Goal: Task Accomplishment & Management: Manage account settings

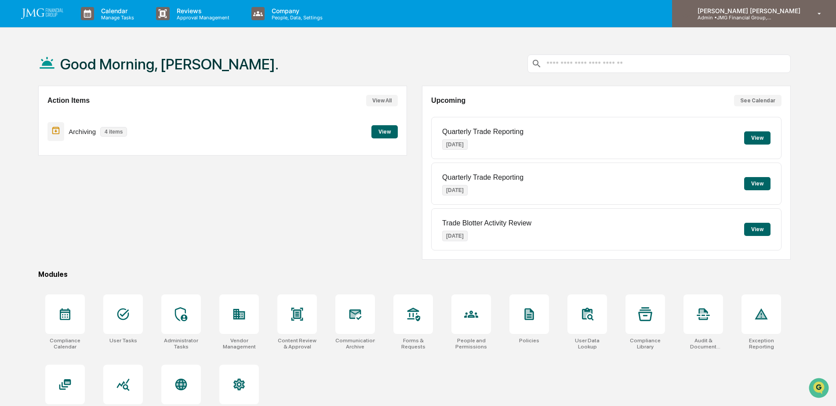
click at [773, 19] on p "Admin • JMG Financial Group, Ltd." at bounding box center [732, 18] width 82 height 6
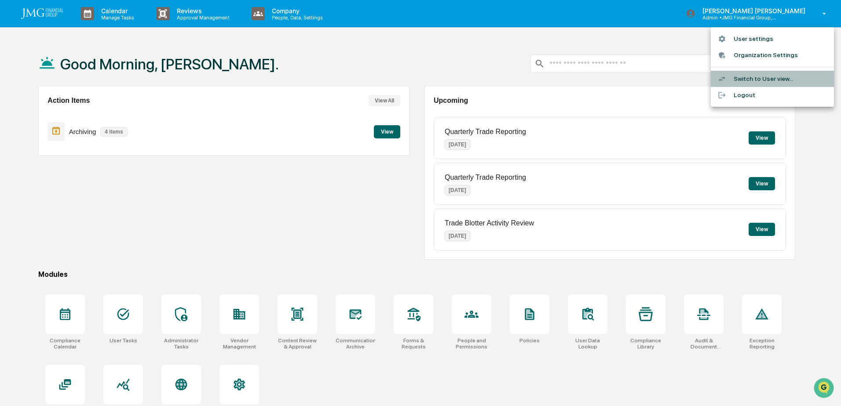
click at [764, 79] on li "Switch to User view..." at bounding box center [772, 79] width 123 height 16
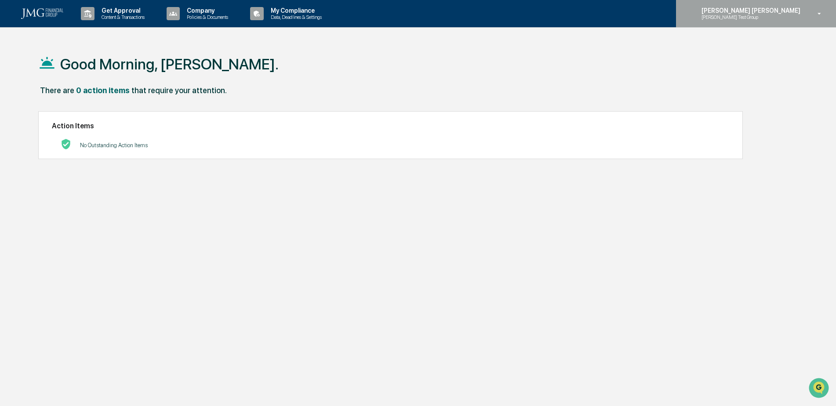
click at [781, 19] on p "[PERSON_NAME] Test Group" at bounding box center [738, 17] width 86 height 6
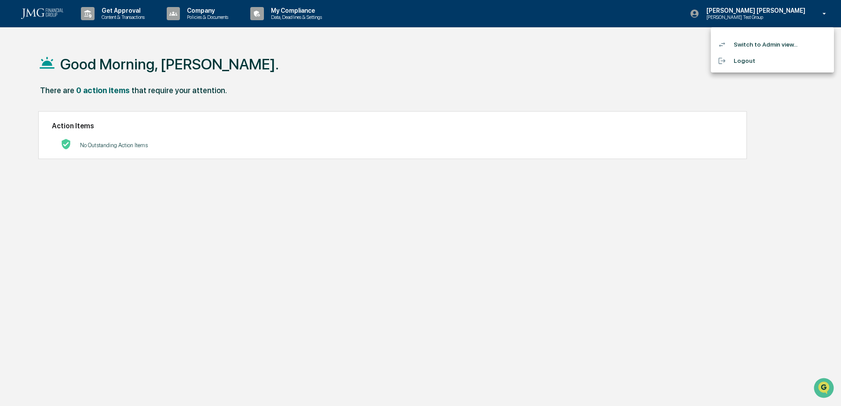
click at [783, 37] on li "Switch to Admin view..." at bounding box center [772, 44] width 123 height 16
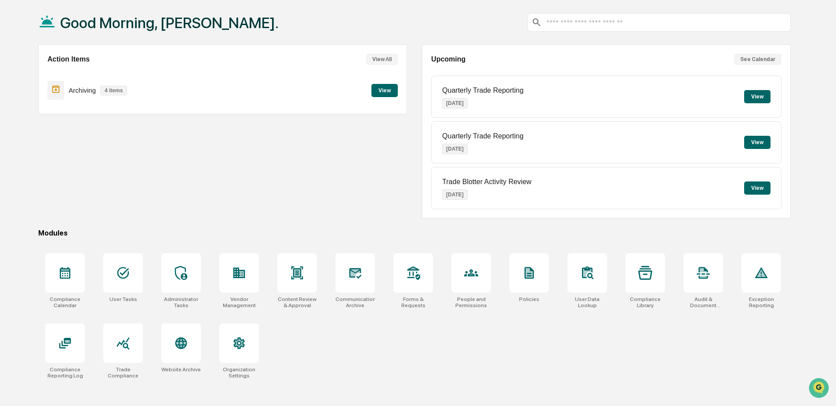
scroll to position [42, 0]
click at [133, 274] on div at bounding box center [123, 273] width 40 height 40
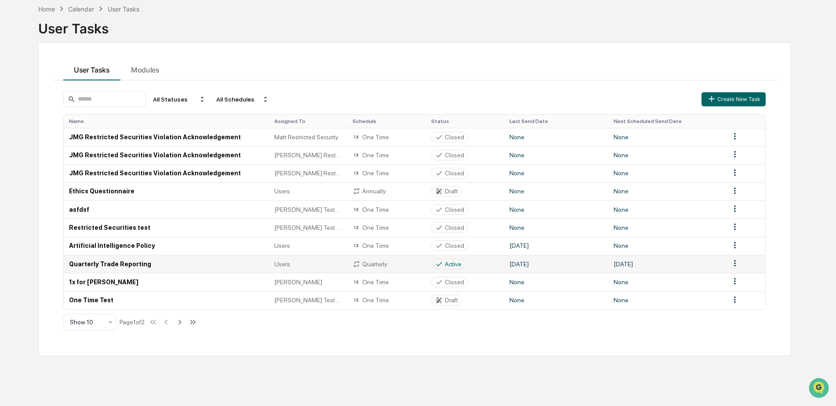
click at [199, 263] on td "Quarterly Trade Reporting" at bounding box center [166, 264] width 205 height 18
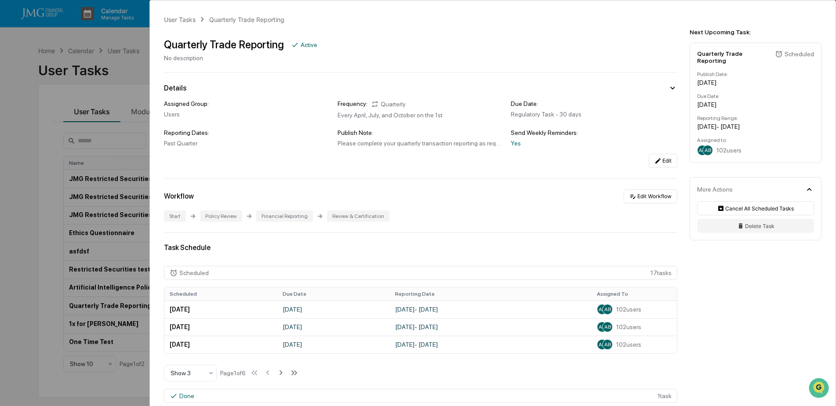
click at [26, 55] on div "User Tasks Quarterly Trade Reporting Quarterly Trade Reporting Active No descri…" at bounding box center [418, 203] width 836 height 406
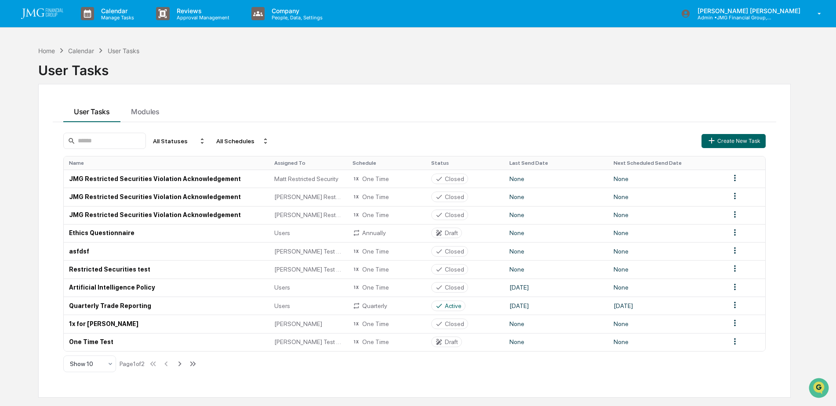
click at [510, 389] on div "User Tasks Modules All Statuses All Schedules Create New Task Name Assigned To …" at bounding box center [414, 241] width 753 height 314
click at [53, 51] on div "Home" at bounding box center [46, 50] width 17 height 7
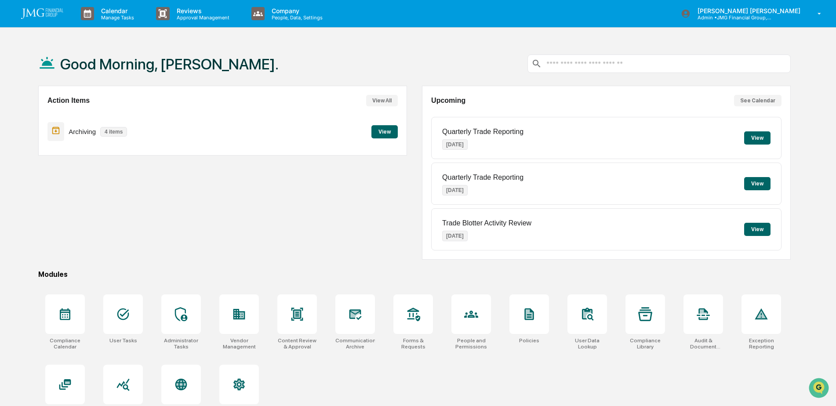
click at [376, 49] on div "Good Morning, Steven." at bounding box center [414, 64] width 753 height 44
click at [366, 324] on div at bounding box center [355, 315] width 40 height 40
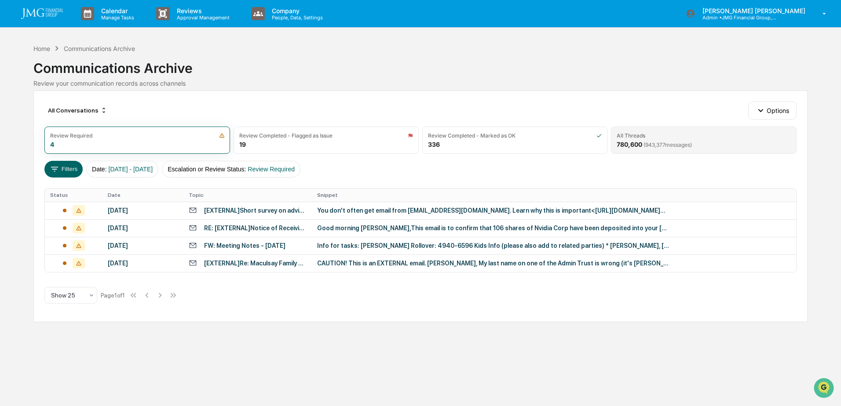
click at [655, 146] on span "( 943,377 messages)" at bounding box center [667, 145] width 48 height 7
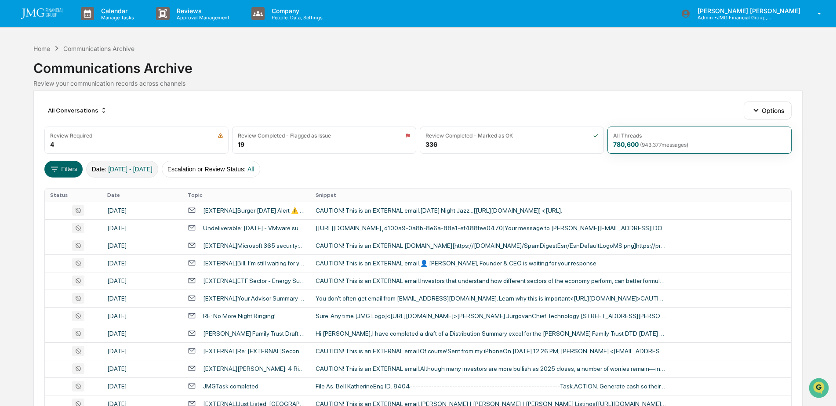
click at [115, 170] on span "01/01/2024 - 12/31/2025" at bounding box center [130, 169] width 44 height 7
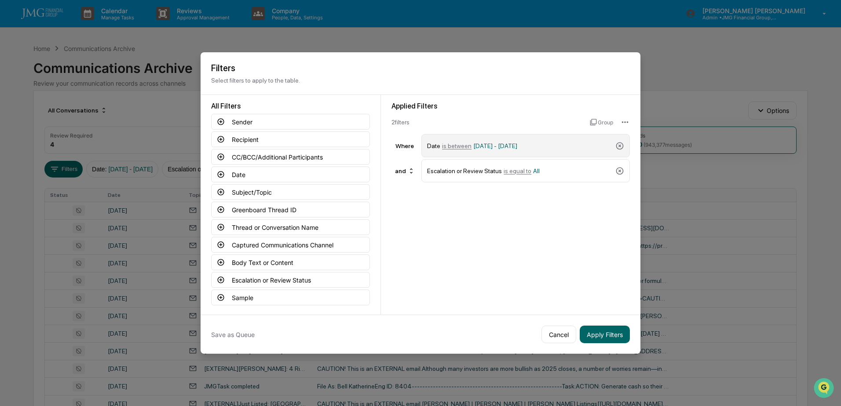
click at [473, 144] on span "01/01/2024 - 12/31/2025" at bounding box center [495, 145] width 44 height 7
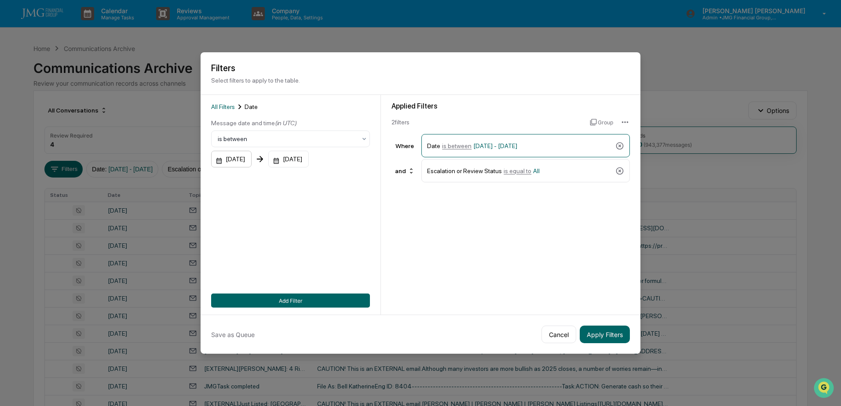
click at [243, 158] on div "01/01/2024" at bounding box center [231, 159] width 40 height 17
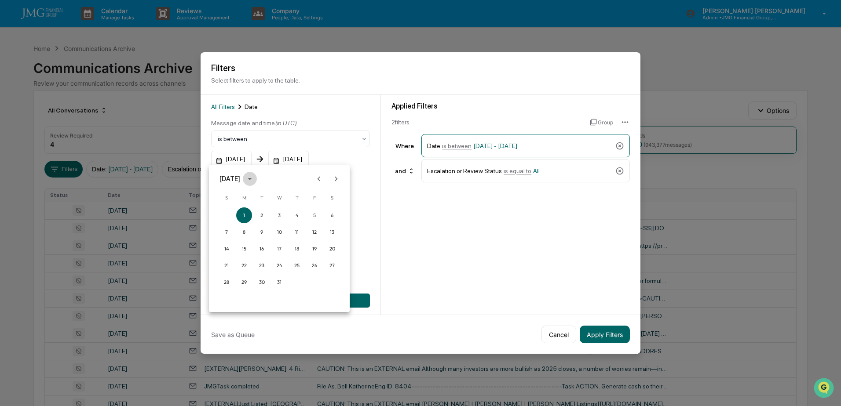
click at [255, 179] on icon "calendar view is open, switch to year view" at bounding box center [250, 179] width 10 height 10
click at [317, 248] on button "2025" at bounding box center [325, 251] width 32 height 16
click at [321, 247] on button "Sep" at bounding box center [325, 246] width 32 height 16
click at [295, 247] on button "18" at bounding box center [297, 249] width 16 height 16
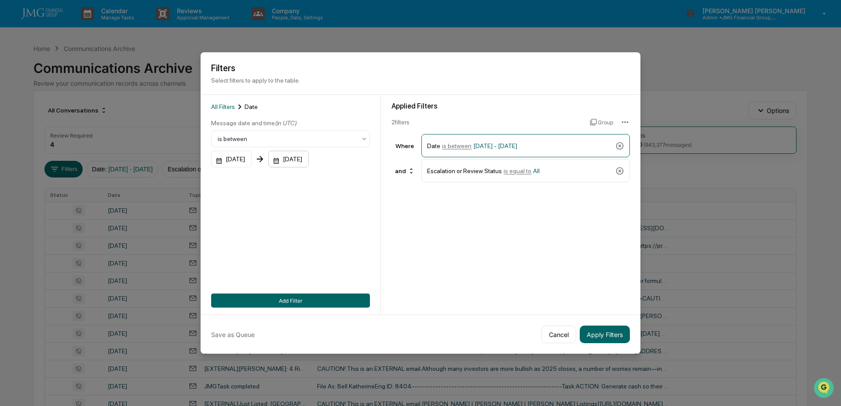
click at [309, 157] on div "12/31/2025" at bounding box center [288, 159] width 40 height 17
click at [321, 179] on icon "calendar view is open, switch to year view" at bounding box center [319, 179] width 4 height 2
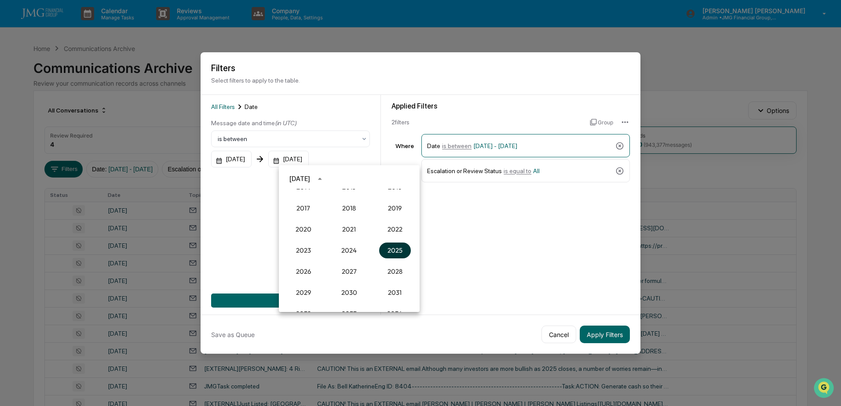
click at [390, 248] on button "2025" at bounding box center [395, 251] width 32 height 16
click at [392, 244] on button "Sep" at bounding box center [395, 246] width 32 height 16
click at [335, 284] on button "30" at bounding box center [332, 282] width 16 height 16
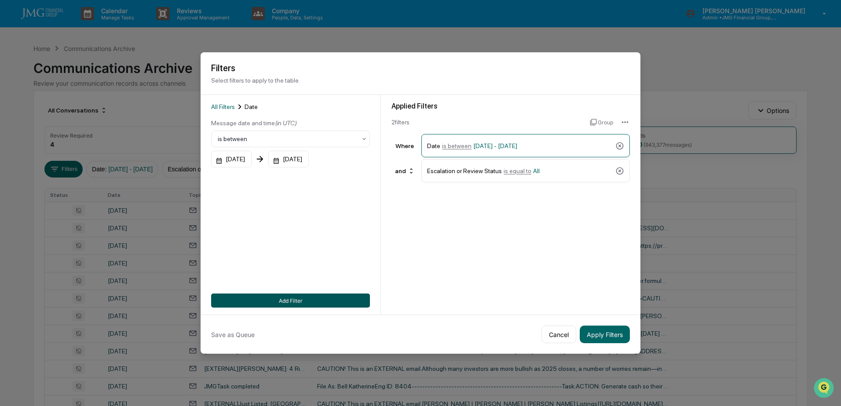
click at [306, 297] on button "Add Filter" at bounding box center [290, 301] width 159 height 14
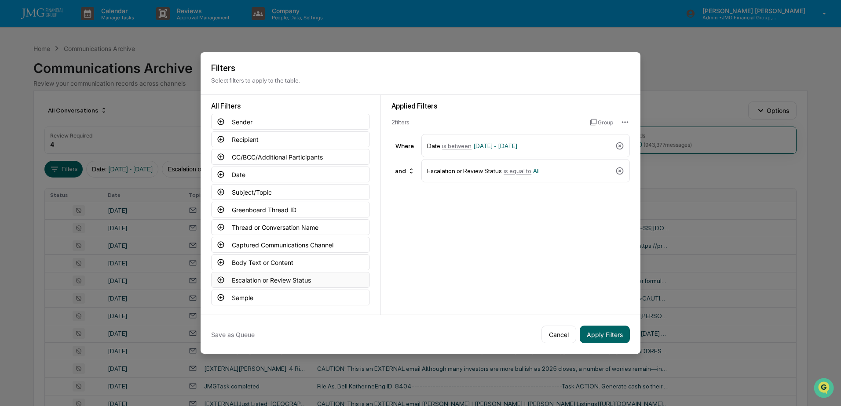
click at [300, 280] on button "Escalation or Review Status" at bounding box center [290, 280] width 159 height 16
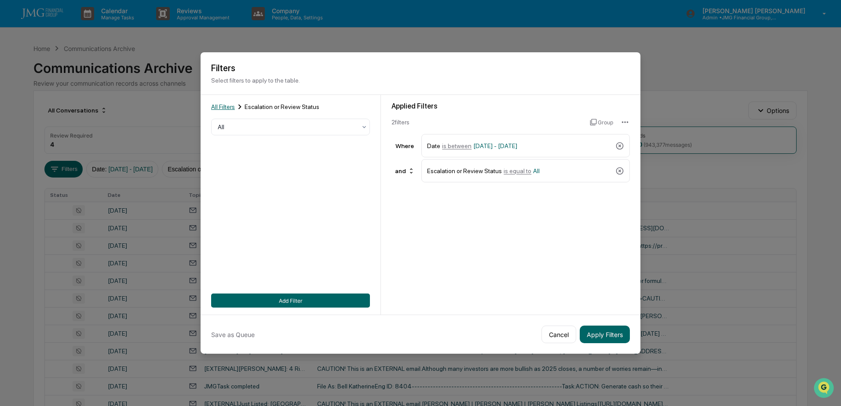
click at [229, 106] on span "All Filters" at bounding box center [223, 106] width 24 height 7
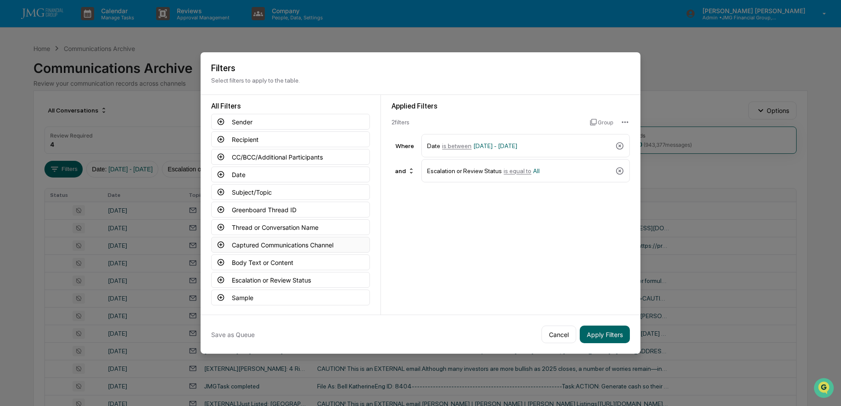
click at [313, 244] on button "Captured Communications Channel" at bounding box center [290, 245] width 159 height 16
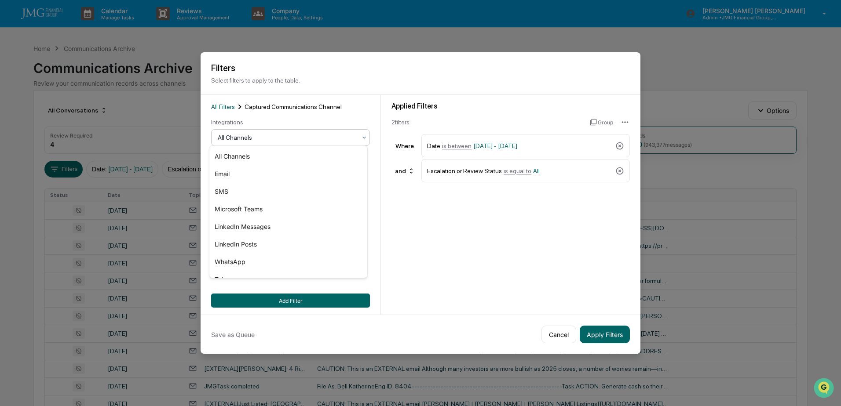
click at [266, 138] on div at bounding box center [287, 137] width 139 height 9
click at [241, 185] on div "SMS" at bounding box center [288, 192] width 158 height 18
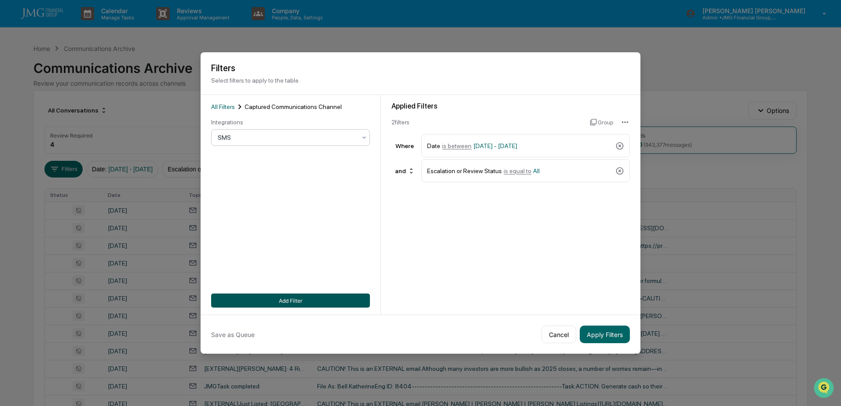
click at [290, 295] on button "Add Filter" at bounding box center [290, 301] width 159 height 14
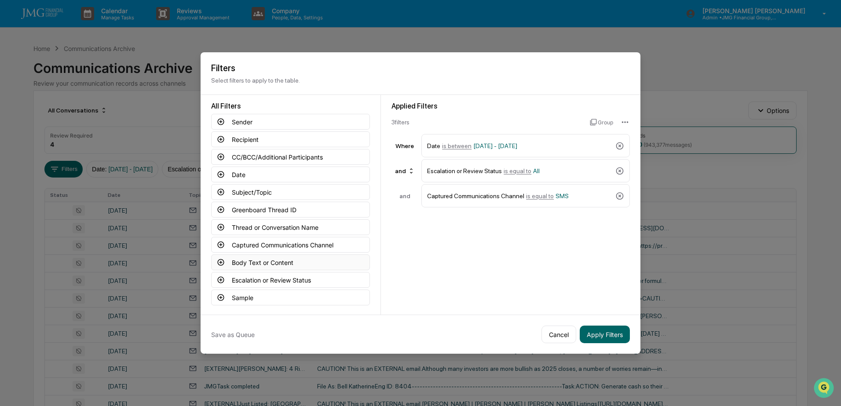
click at [299, 258] on button "Body Text or Content" at bounding box center [290, 263] width 159 height 16
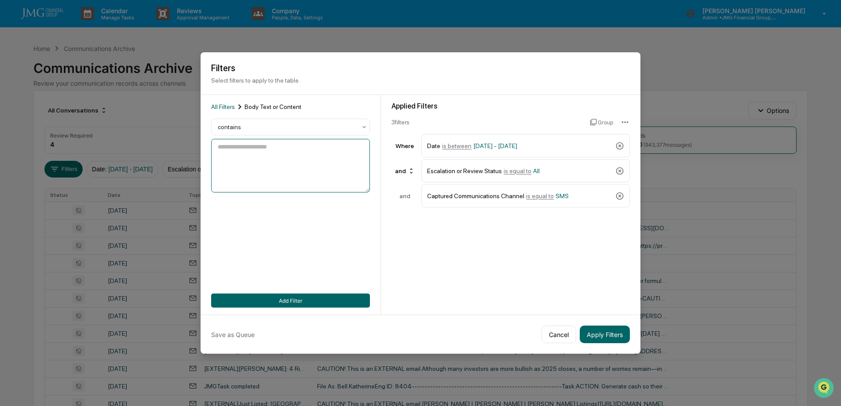
click at [284, 168] on textarea at bounding box center [290, 166] width 159 height 54
type textarea "****"
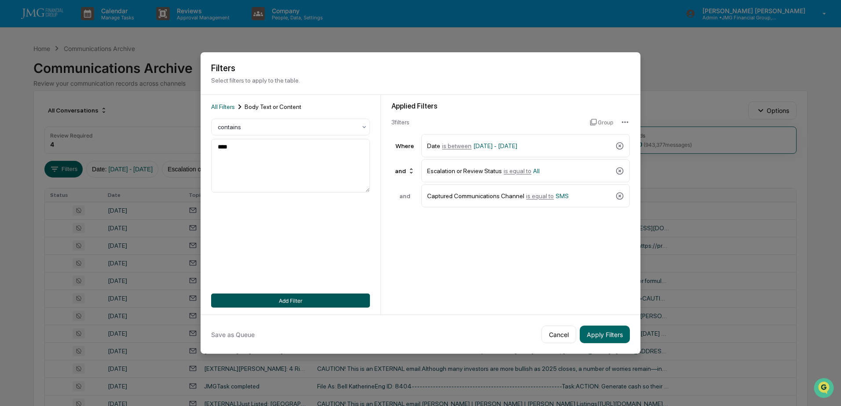
click at [296, 296] on button "Add Filter" at bounding box center [290, 301] width 159 height 14
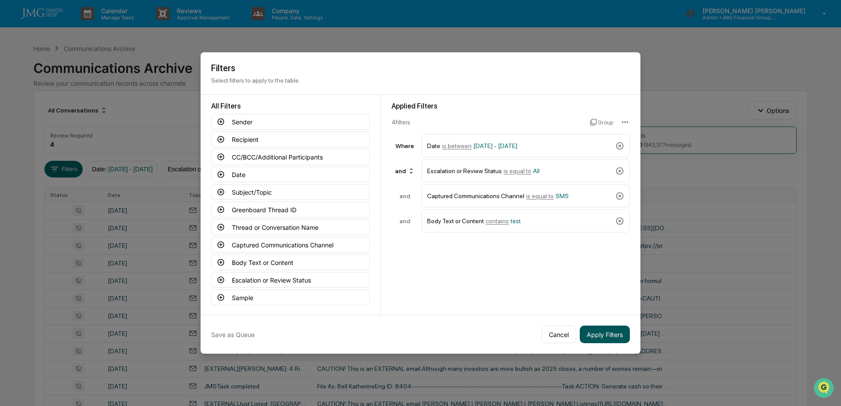
click at [603, 332] on button "Apply Filters" at bounding box center [605, 335] width 50 height 18
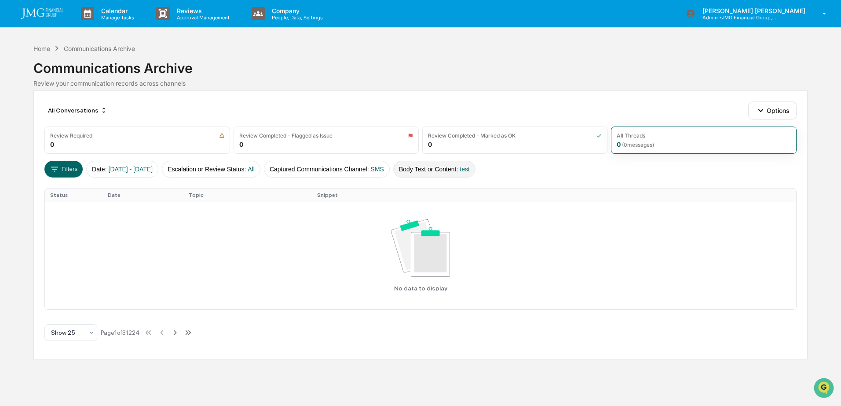
click at [460, 169] on button "Body Text or Content : test" at bounding box center [434, 169] width 82 height 17
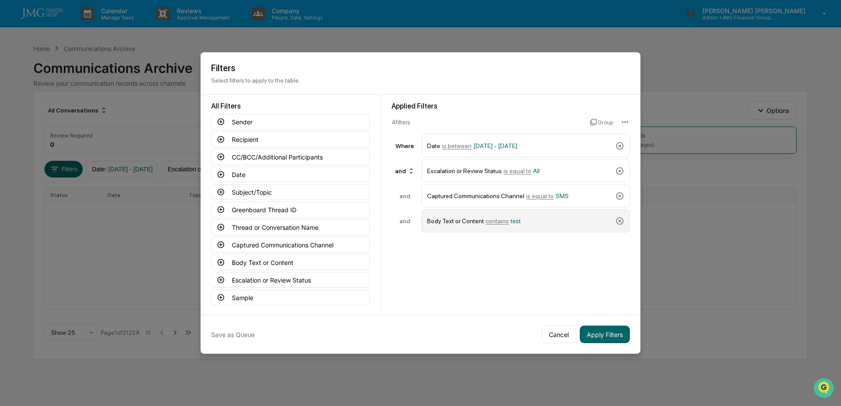
click at [490, 220] on span "contains" at bounding box center [496, 221] width 23 height 7
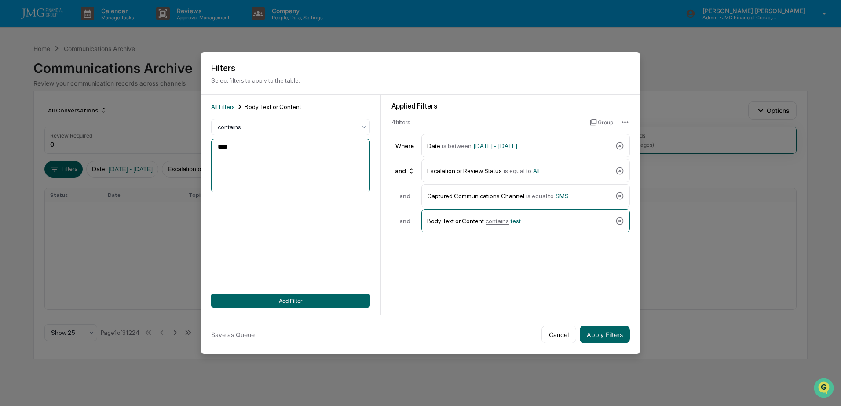
click at [247, 150] on textarea "****" at bounding box center [290, 166] width 159 height 54
type textarea "*******"
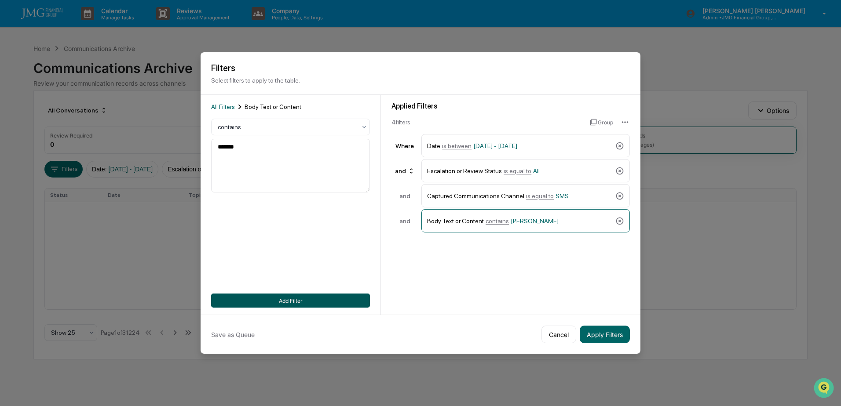
click at [303, 294] on button "Add Filter" at bounding box center [290, 301] width 159 height 14
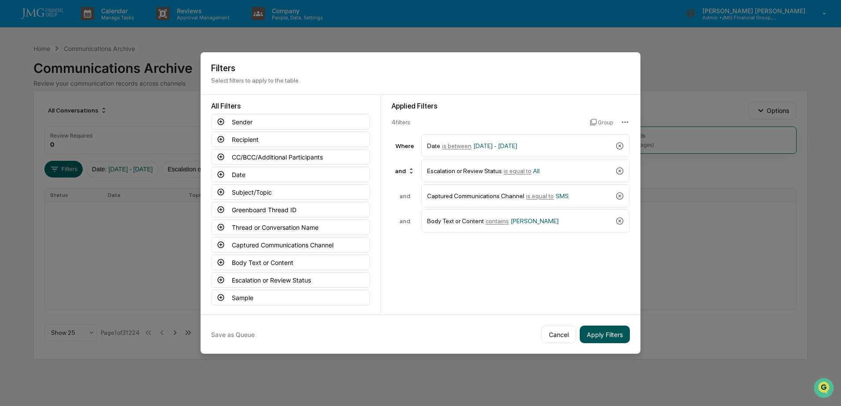
click at [601, 331] on button "Apply Filters" at bounding box center [605, 335] width 50 height 18
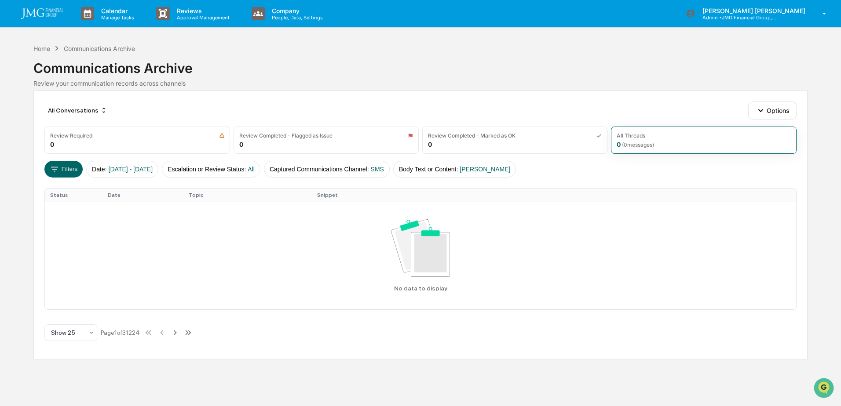
click at [89, 48] on div "Communications Archive" at bounding box center [99, 48] width 71 height 7
click at [44, 48] on div "Home" at bounding box center [41, 48] width 17 height 7
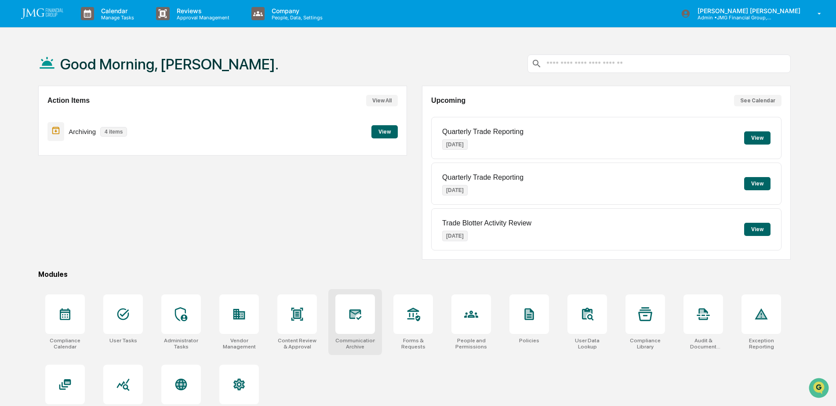
click at [351, 315] on icon at bounding box center [354, 314] width 9 height 7
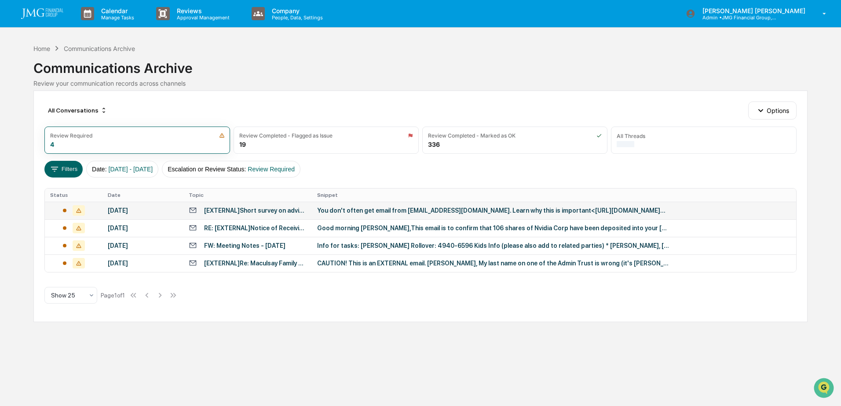
click at [365, 212] on div "You don't often get email from [EMAIL_ADDRESS][DOMAIN_NAME]. Learn why this is …" at bounding box center [493, 210] width 352 height 7
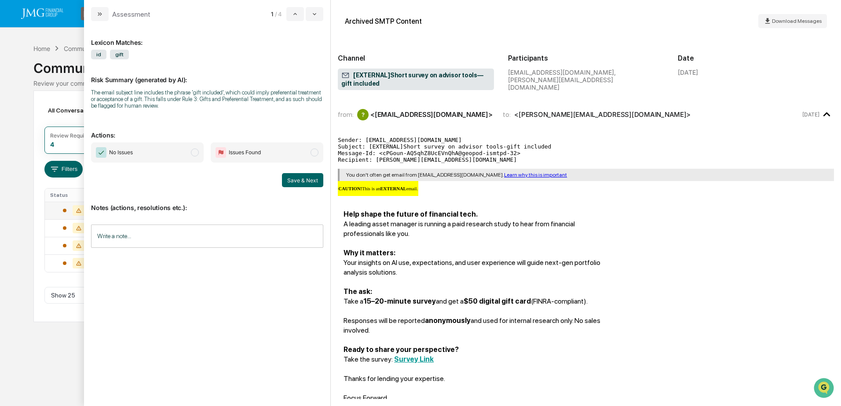
click at [193, 242] on input "Write a note..." at bounding box center [207, 236] width 232 height 23
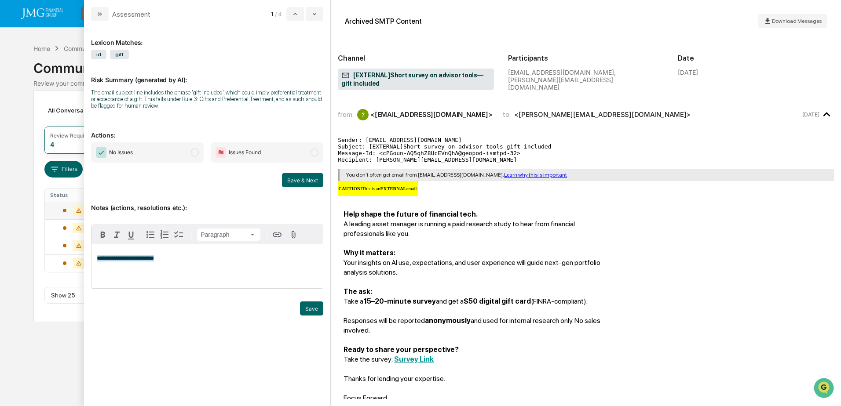
drag, startPoint x: 164, startPoint y: 260, endPoint x: 94, endPoint y: 261, distance: 70.8
click at [94, 261] on div "**********" at bounding box center [206, 266] width 231 height 44
copy span "**********"
click at [306, 310] on button "Save" at bounding box center [311, 309] width 23 height 14
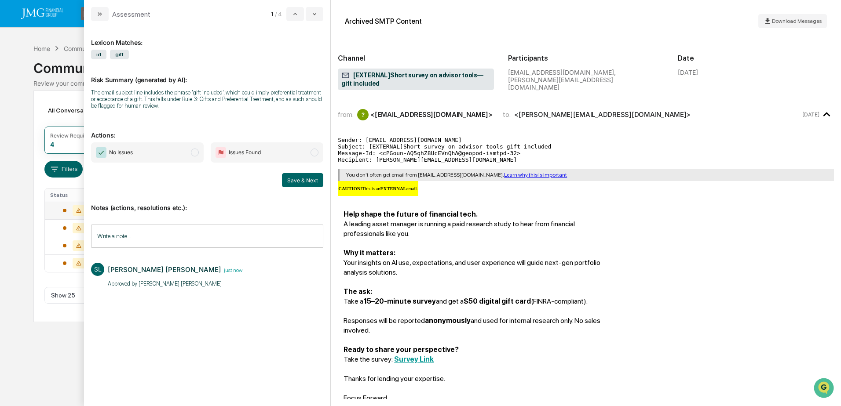
click at [186, 155] on span "No Issues" at bounding box center [147, 152] width 113 height 20
click at [299, 183] on button "Save & Next" at bounding box center [302, 180] width 41 height 14
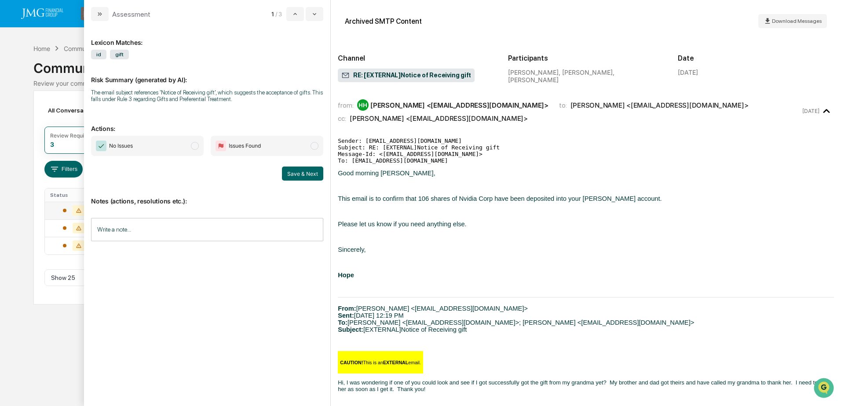
click at [212, 232] on input "Write a note..." at bounding box center [207, 229] width 232 height 23
click at [306, 305] on button "Save" at bounding box center [311, 302] width 23 height 14
click at [155, 150] on span "No Issues" at bounding box center [147, 146] width 113 height 20
click at [311, 172] on button "Save & Next" at bounding box center [302, 174] width 41 height 14
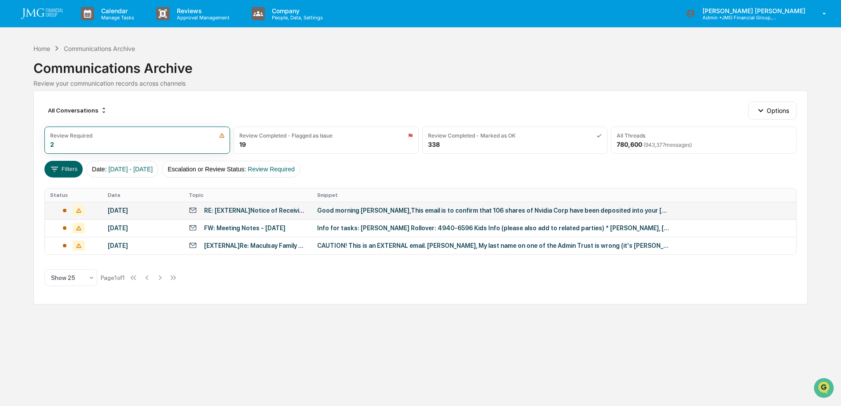
click at [20, 116] on div "Calendar Manage Tasks Reviews Approval Management Company People, Data, Setting…" at bounding box center [420, 203] width 841 height 406
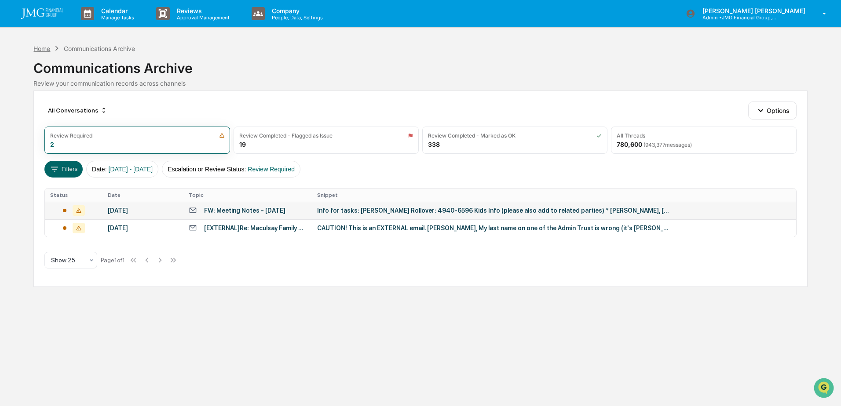
click at [47, 48] on div "Home" at bounding box center [41, 48] width 17 height 7
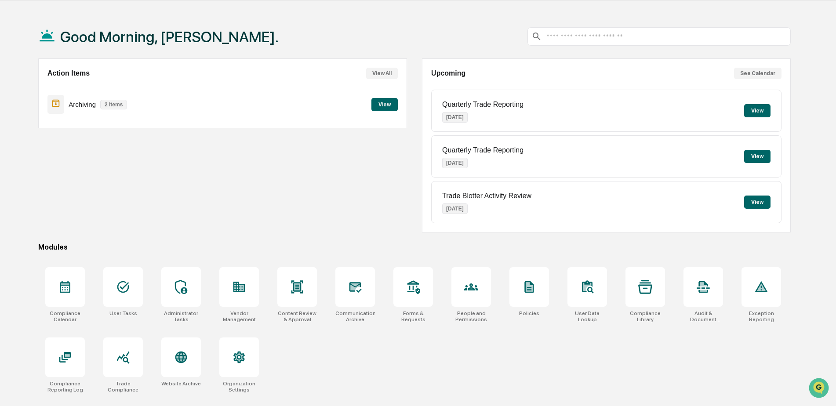
scroll to position [42, 0]
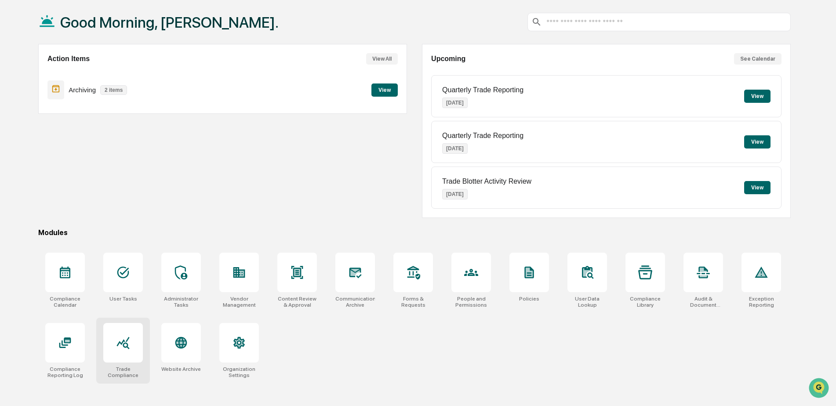
click at [139, 333] on div at bounding box center [123, 343] width 40 height 40
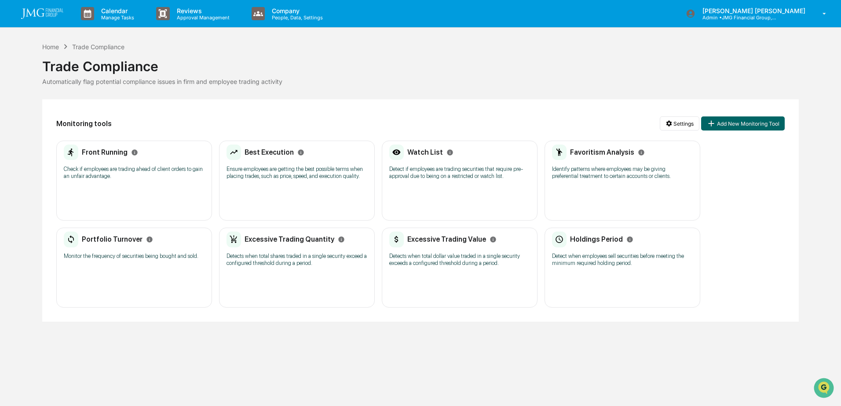
click at [180, 171] on p "Check if employees are trading ahead of client orders to gain an unfair advanta…" at bounding box center [134, 173] width 141 height 14
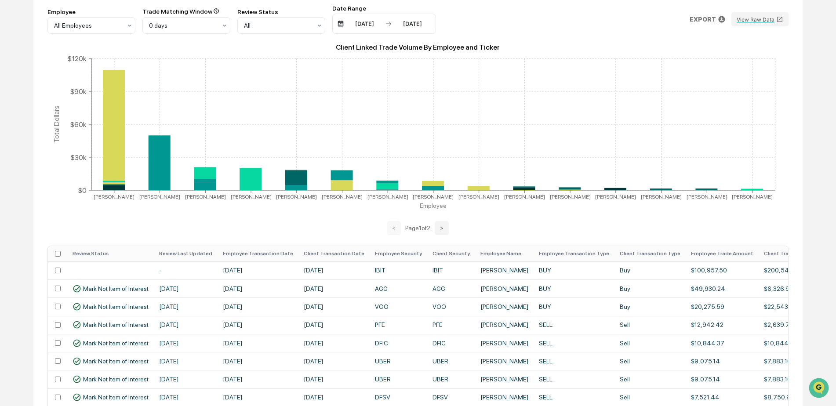
scroll to position [132, 0]
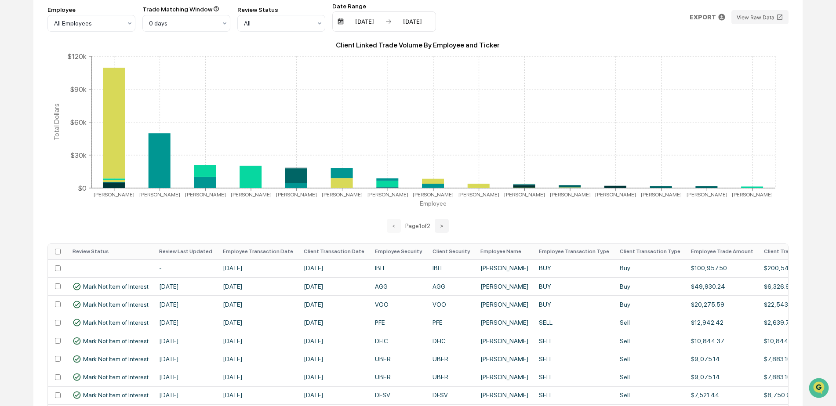
click at [250, 250] on th "Employee Transaction Date" at bounding box center [258, 251] width 81 height 15
click at [249, 252] on th "Employee Transaction Date" at bounding box center [258, 251] width 81 height 15
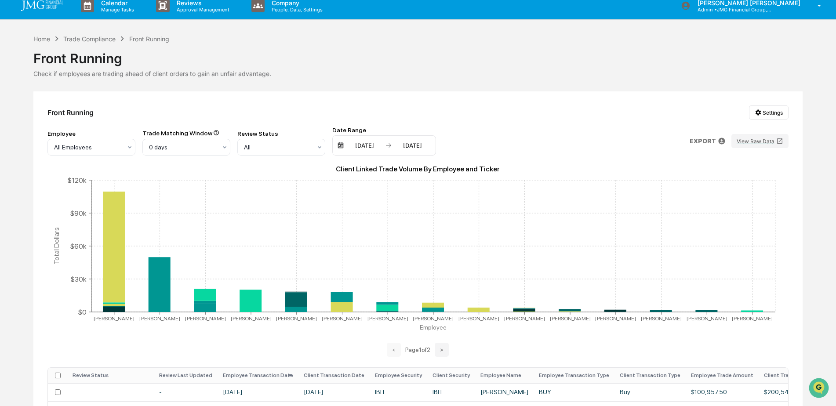
scroll to position [0, 0]
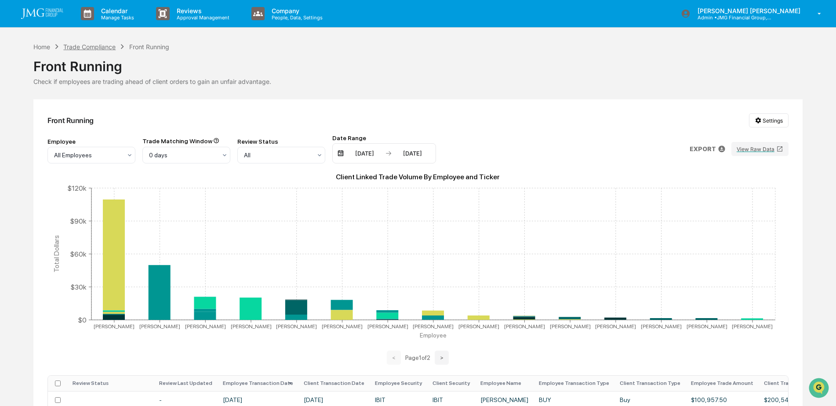
click at [91, 49] on div "Trade Compliance" at bounding box center [89, 46] width 52 height 7
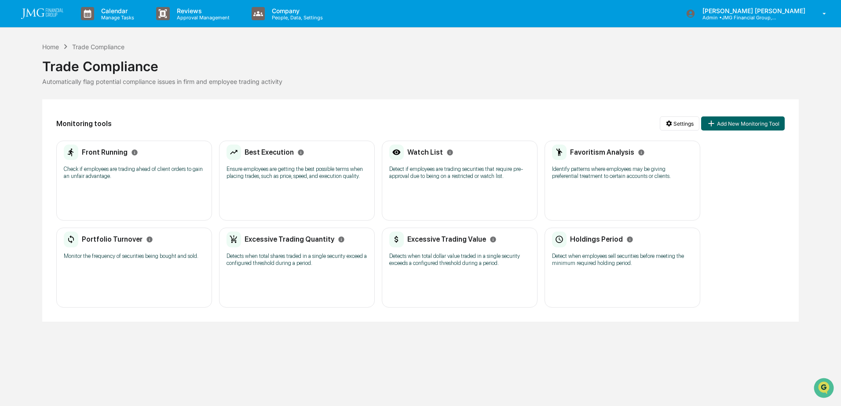
click at [419, 172] on p "Detect if employees are trading securities that require pre-approval due to bei…" at bounding box center [459, 173] width 141 height 14
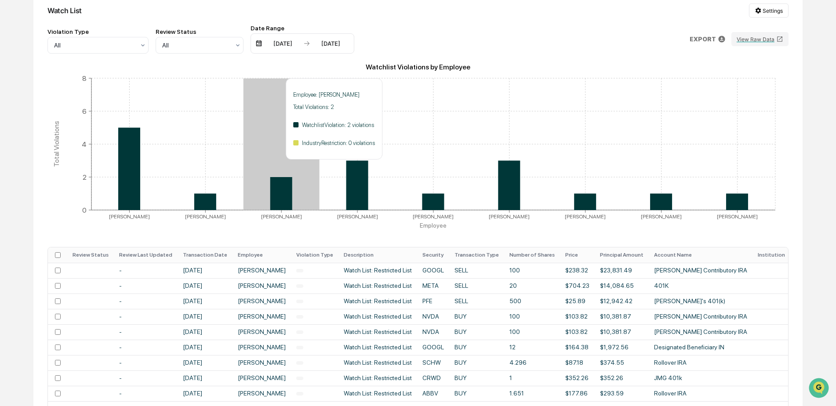
scroll to position [132, 0]
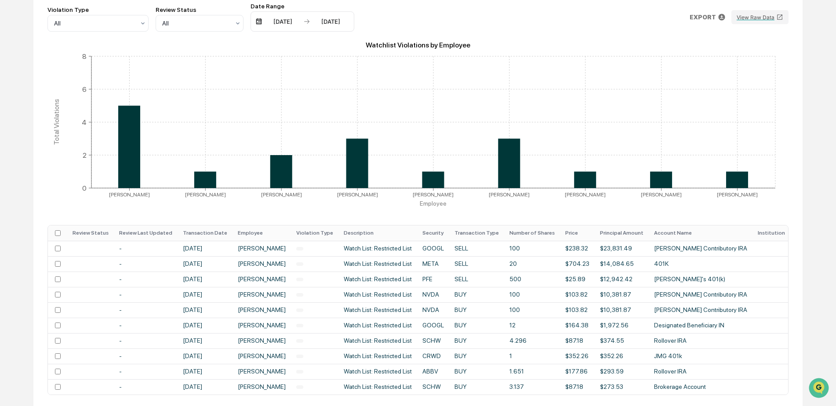
click at [225, 234] on th "Transaction Date" at bounding box center [205, 233] width 55 height 15
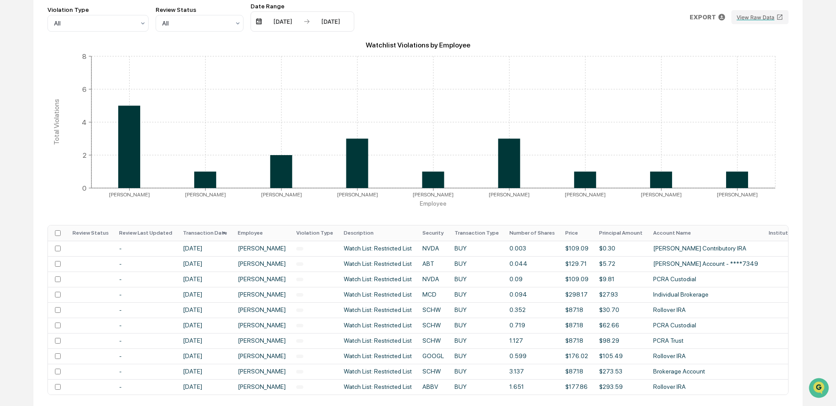
click at [200, 233] on th "Transaction Date" at bounding box center [205, 233] width 55 height 15
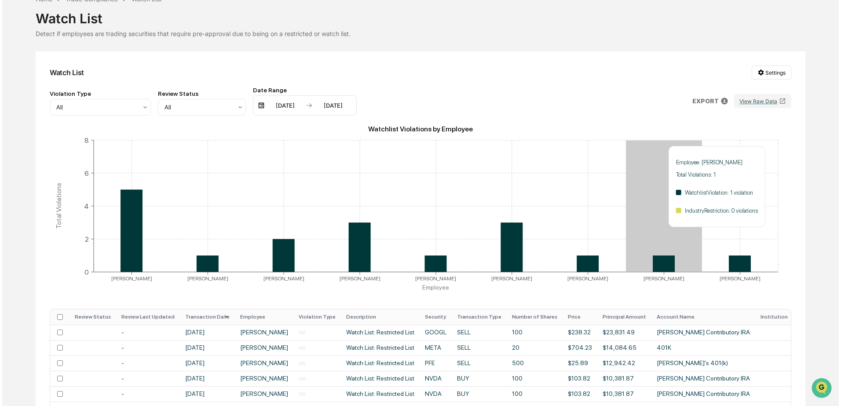
scroll to position [0, 0]
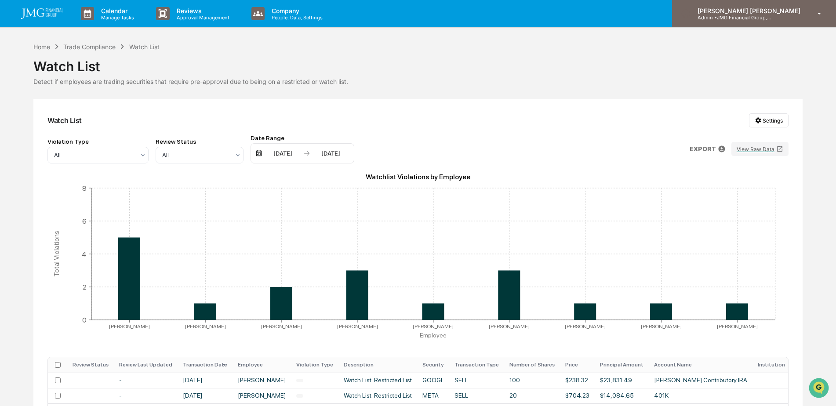
click at [768, 18] on p "Admin • JMG Financial Group, Ltd." at bounding box center [732, 18] width 82 height 6
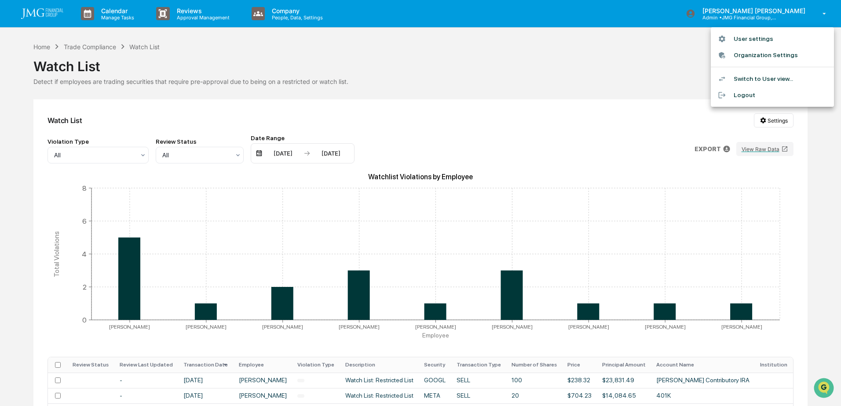
click at [756, 92] on li "Logout" at bounding box center [772, 95] width 123 height 16
